Goal: Information Seeking & Learning: Learn about a topic

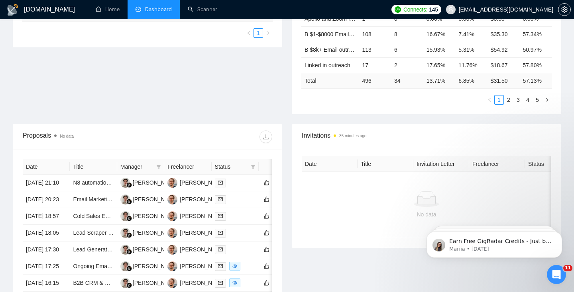
scroll to position [204, 0]
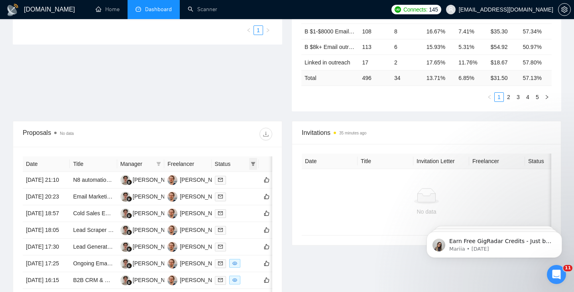
click at [254, 164] on icon "filter" at bounding box center [253, 164] width 4 height 4
click at [224, 181] on span "Chat" at bounding box center [227, 180] width 15 height 6
checkbox input "true"
click at [251, 211] on button "OK" at bounding box center [246, 209] width 14 height 10
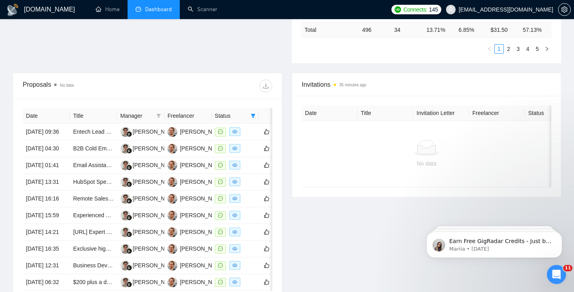
scroll to position [257, 0]
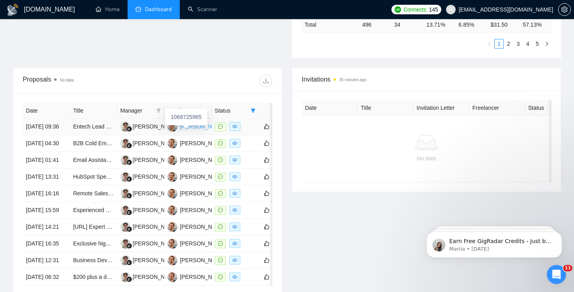
click at [186, 130] on div "[PERSON_NAME]" at bounding box center [203, 126] width 46 height 9
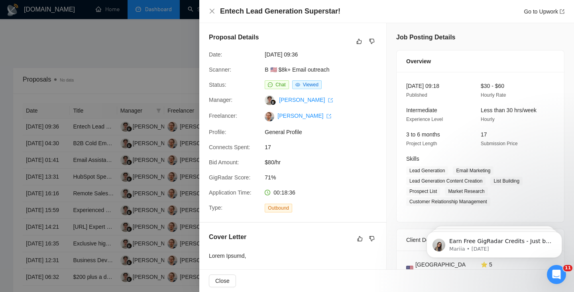
click at [122, 122] on div at bounding box center [287, 146] width 574 height 292
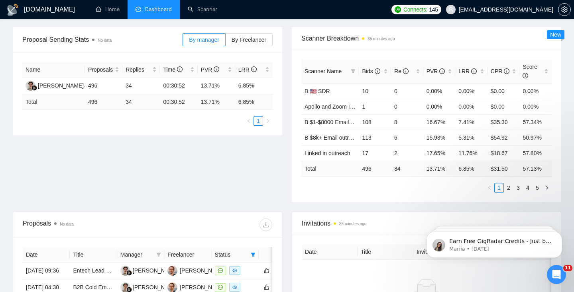
scroll to position [0, 0]
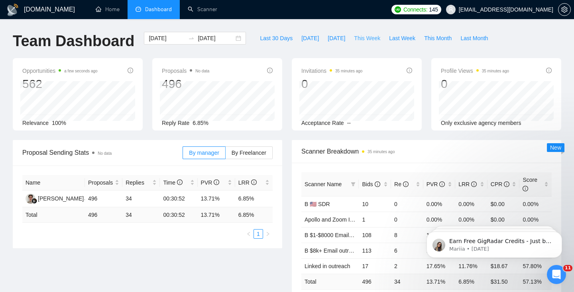
click at [366, 37] on span "This Week" at bounding box center [367, 38] width 26 height 9
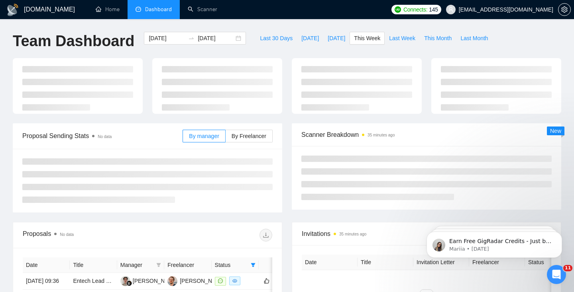
type input "[DATE]"
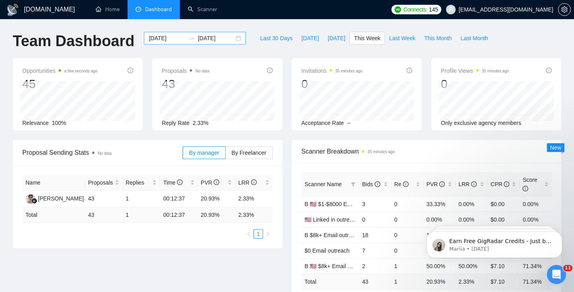
click at [230, 38] on div "[DATE] [DATE]" at bounding box center [195, 38] width 102 height 13
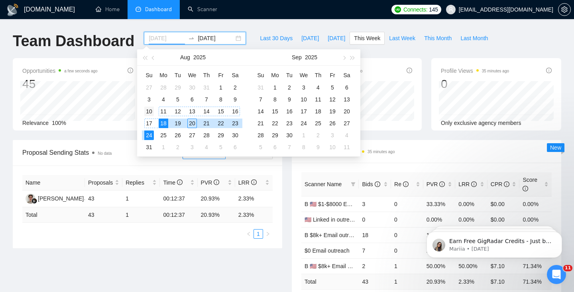
type input "[DATE]"
click at [151, 111] on div "10" at bounding box center [149, 112] width 10 height 10
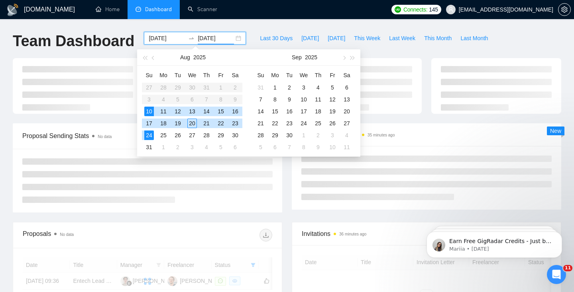
type input "[DATE]"
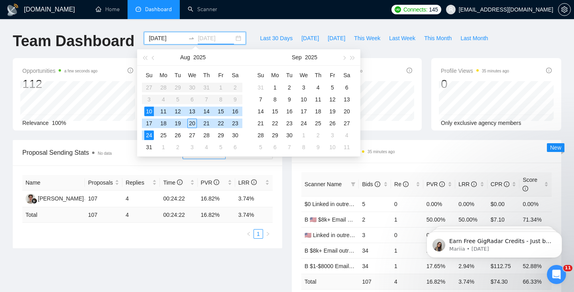
click at [150, 136] on div "24" at bounding box center [149, 136] width 10 height 10
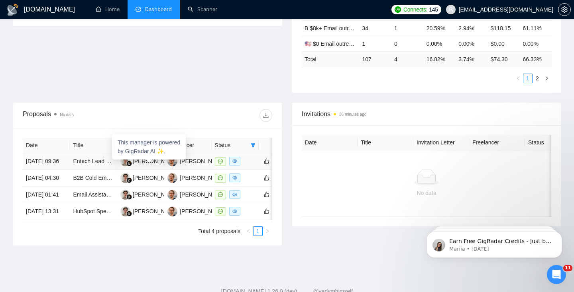
scroll to position [242, 0]
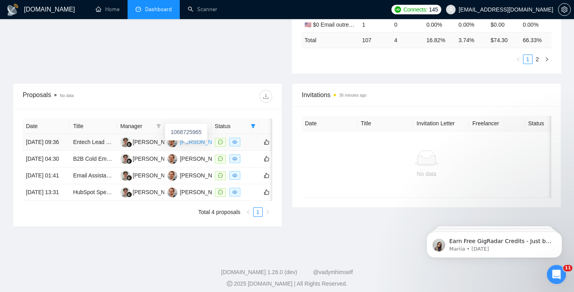
click at [195, 146] on div "[PERSON_NAME]" at bounding box center [203, 142] width 46 height 9
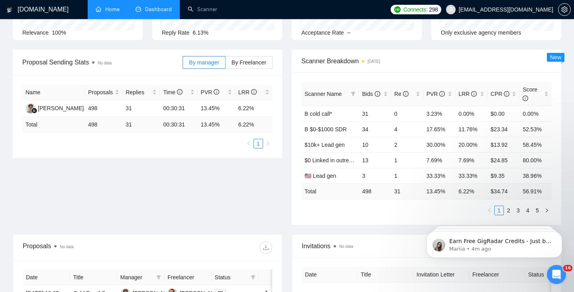
click at [108, 8] on link "Home" at bounding box center [108, 9] width 24 height 7
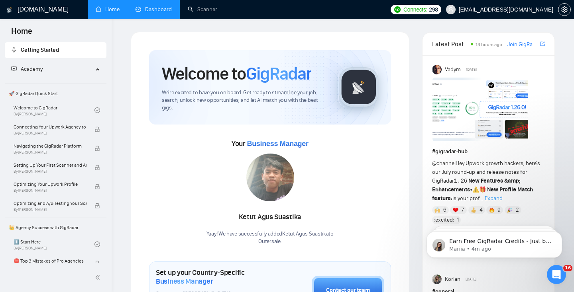
click at [153, 10] on link "Dashboard" at bounding box center [153, 9] width 36 height 7
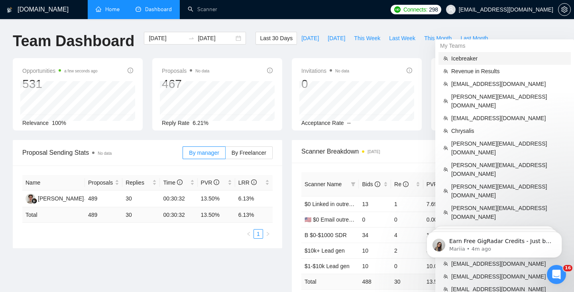
click at [464, 58] on span "Icebreaker" at bounding box center [508, 58] width 115 height 9
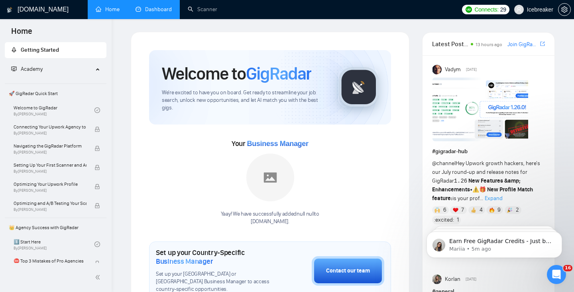
click at [106, 10] on link "Home" at bounding box center [108, 9] width 24 height 7
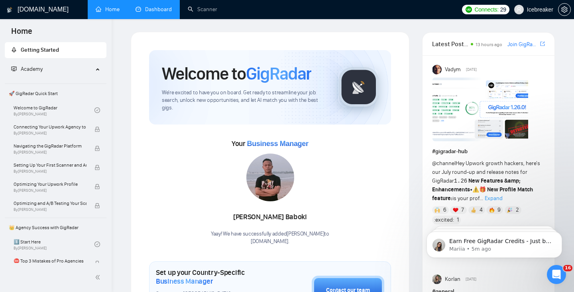
click at [149, 8] on link "Dashboard" at bounding box center [153, 9] width 36 height 7
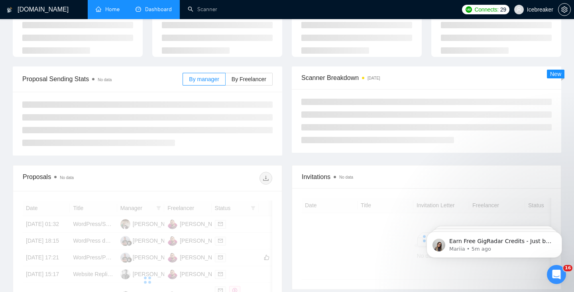
scroll to position [58, 0]
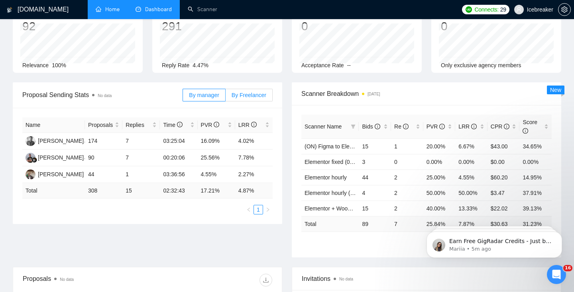
click at [251, 94] on span "By Freelancer" at bounding box center [248, 95] width 35 height 6
click at [226, 97] on input "By Freelancer" at bounding box center [226, 97] width 0 height 0
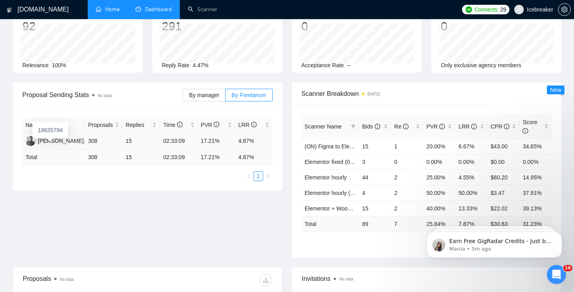
click at [54, 137] on div "18635794" at bounding box center [50, 130] width 36 height 17
click at [53, 141] on div "Dmitrii Bilcenco" at bounding box center [61, 141] width 46 height 9
